Goal: Task Accomplishment & Management: Manage account settings

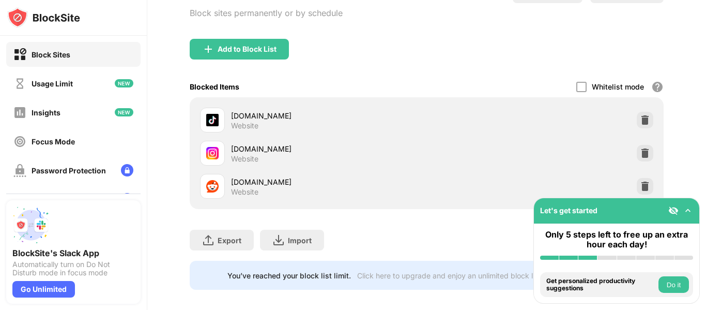
scroll to position [99, 0]
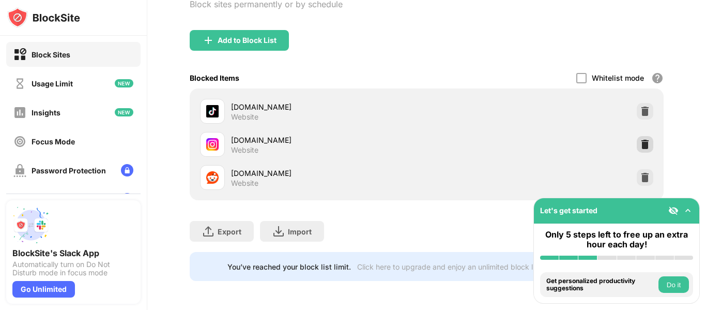
click at [640, 139] on img at bounding box center [645, 144] width 10 height 10
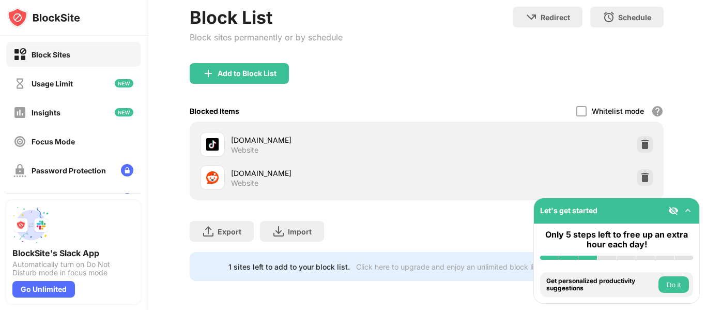
scroll to position [66, 0]
click at [252, 69] on div "Add to Block List" at bounding box center [247, 73] width 59 height 8
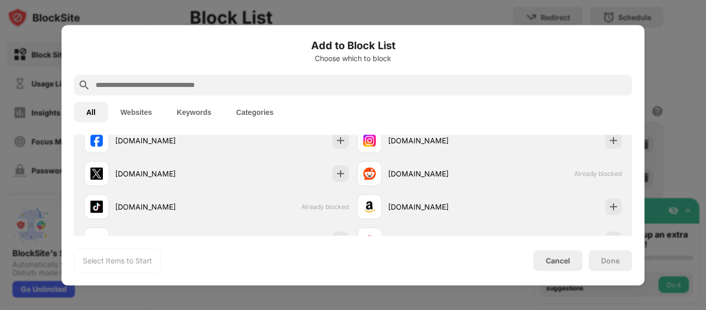
scroll to position [155, 0]
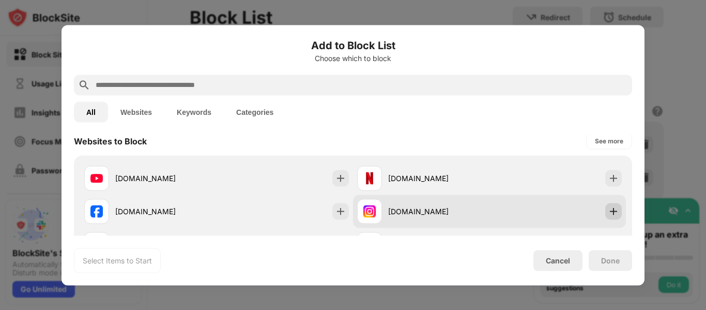
click at [609, 206] on img at bounding box center [614, 211] width 10 height 10
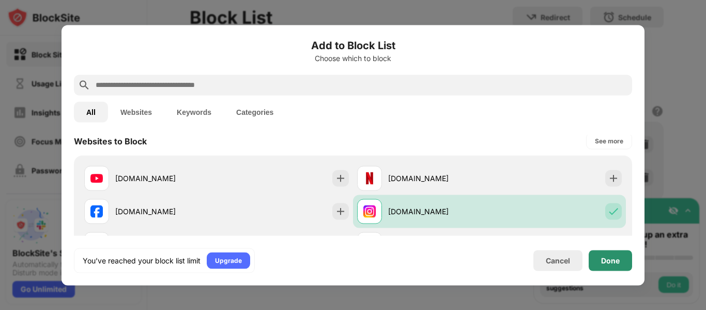
click at [623, 260] on div "Done" at bounding box center [610, 260] width 43 height 21
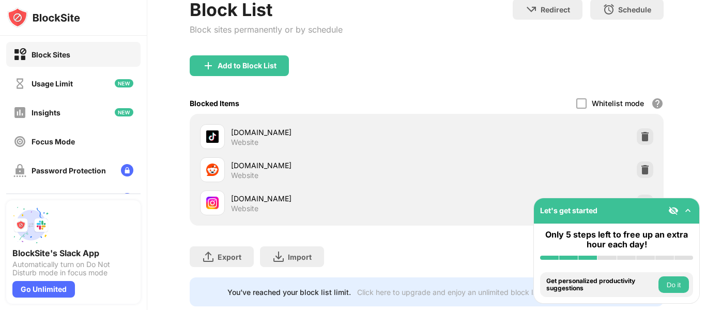
scroll to position [99, 0]
